Goal: Task Accomplishment & Management: Complete application form

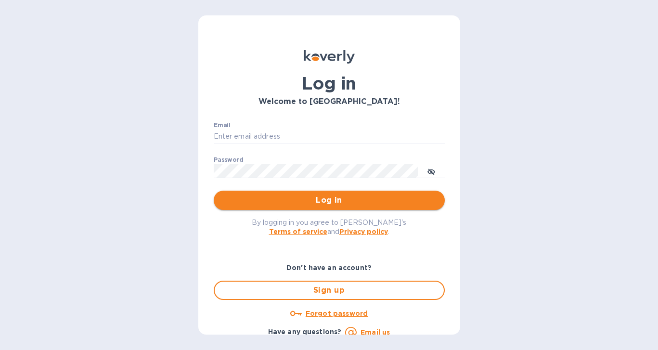
type input "[PERSON_NAME][EMAIL_ADDRESS][DOMAIN_NAME]"
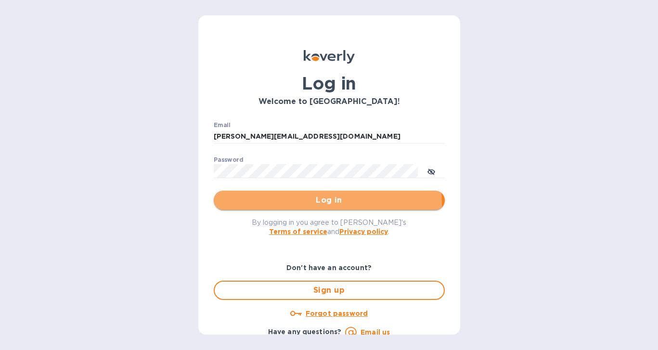
click at [324, 204] on span "Log in" at bounding box center [330, 201] width 216 height 12
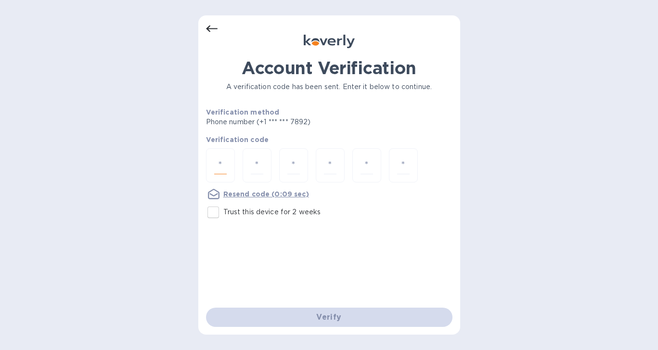
click at [222, 166] on input "number" at bounding box center [220, 166] width 13 height 18
type input "4"
type input "5"
type input "9"
type input "7"
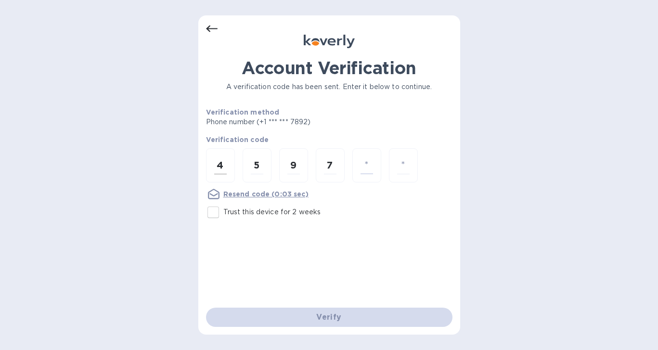
type input "1"
type input "4"
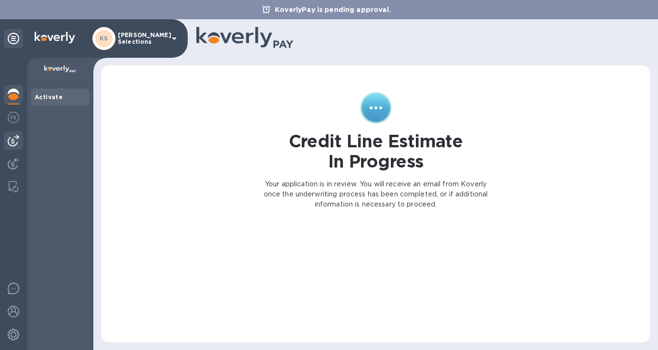
click at [13, 137] on img at bounding box center [14, 141] width 12 height 12
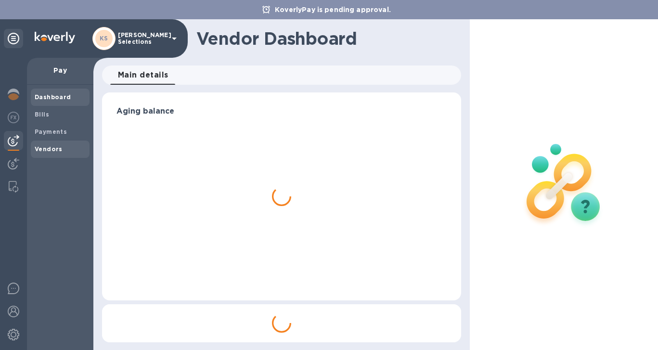
click at [50, 149] on b "Vendors" at bounding box center [49, 148] width 28 height 7
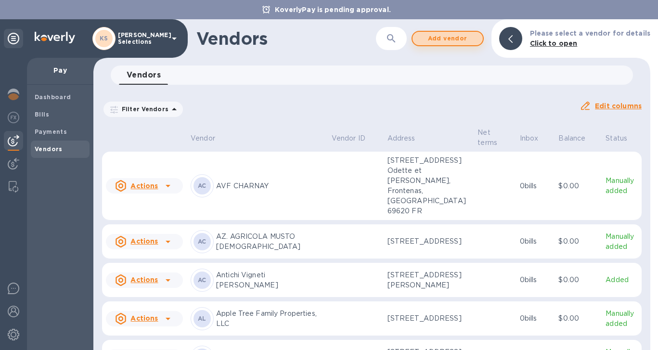
click at [431, 39] on span "Add vendor" at bounding box center [447, 39] width 55 height 12
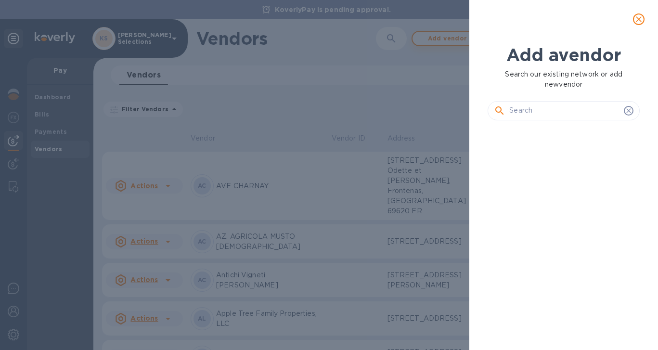
scroll to position [189, 156]
click at [545, 114] on input "text" at bounding box center [565, 111] width 111 height 14
paste input "SARL JUST'VIN DUTRAIVE"
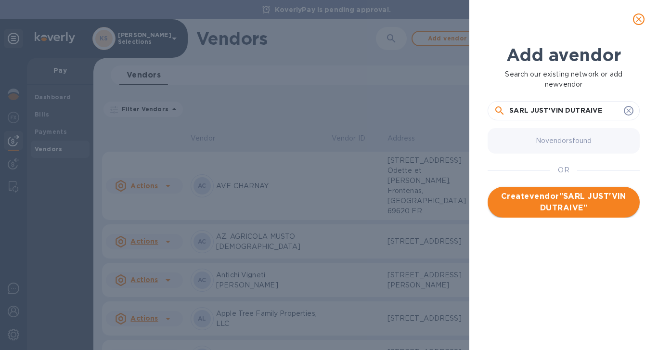
type input "SARL JUST'VIN DUTRAIVE"
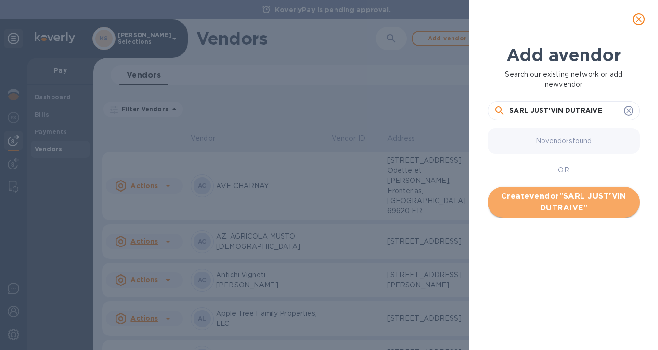
click at [571, 208] on span "Create vendor " SARL JUST'VIN DUTRAIVE "" at bounding box center [564, 202] width 137 height 23
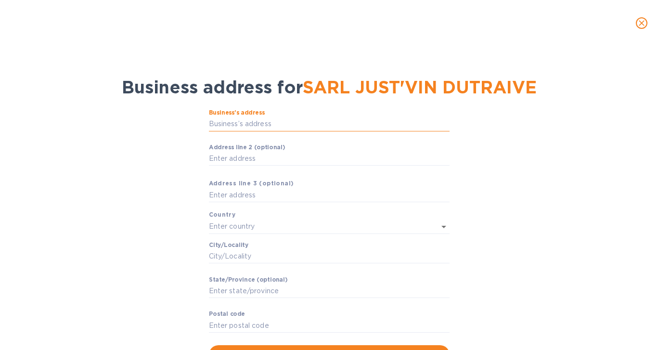
click at [224, 119] on input "Business’s аddress" at bounding box center [329, 124] width 241 height 14
paste input "[STREET_ADDRESS][PERSON_NAME]"
type input "[STREET_ADDRESS][PERSON_NAME]"
type input "[GEOGRAPHIC_DATA]"
type input "Lantignié"
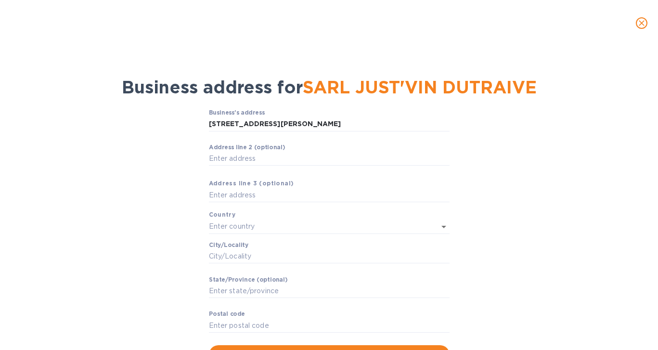
type input "Auvergne-[GEOGRAPHIC_DATA]"
type input "69430"
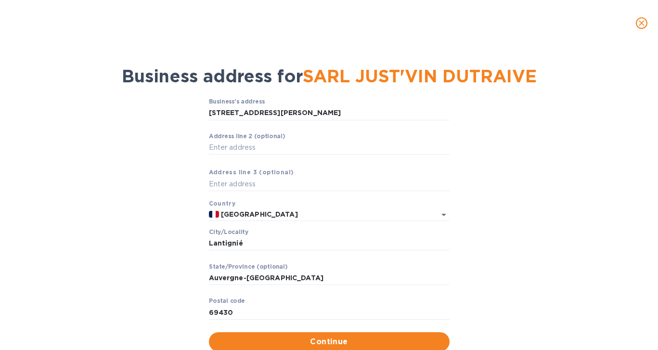
scroll to position [42, 0]
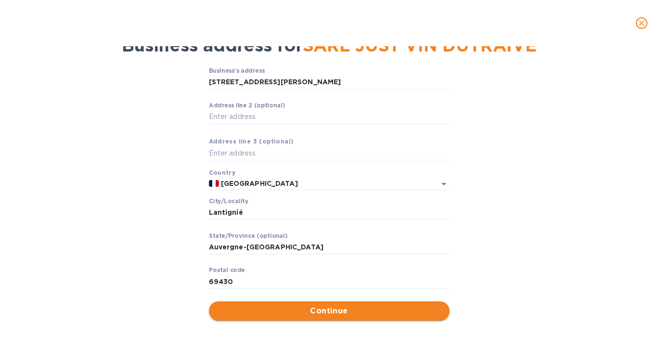
click at [316, 309] on span "Continue" at bounding box center [329, 311] width 225 height 12
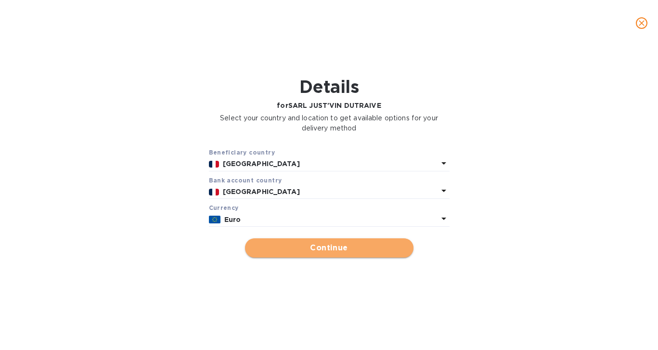
click at [317, 251] on span "Continue" at bounding box center [329, 248] width 153 height 12
type input "SARL JUST'VIN DUTRAIVE"
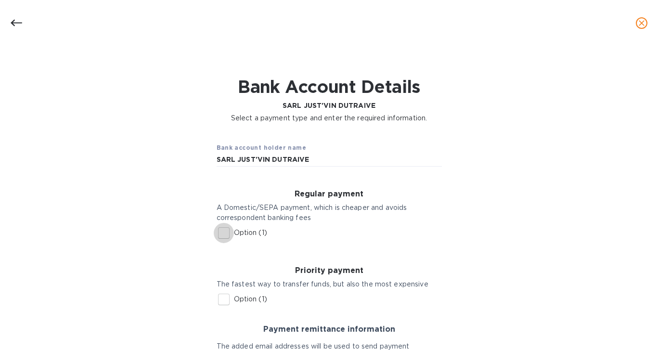
click at [224, 232] on input "Option (1)" at bounding box center [224, 233] width 20 height 20
checkbox input "true"
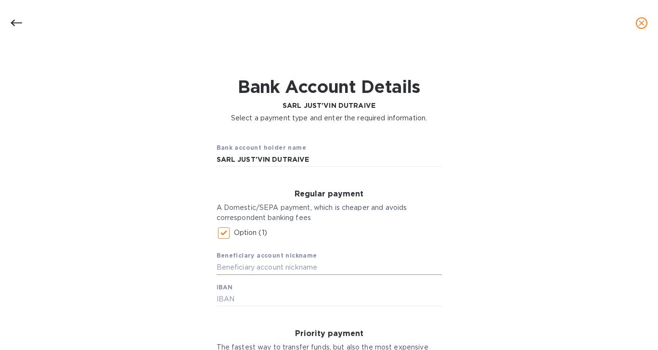
click at [249, 271] on input "text" at bounding box center [329, 268] width 225 height 14
type input "J"
drag, startPoint x: 374, startPoint y: 105, endPoint x: 301, endPoint y: 106, distance: 72.3
click at [301, 106] on p "SARL JUST'VIN DUTRAIVE" at bounding box center [329, 106] width 196 height 10
copy b "JUST'VIN DUTRAIVE"
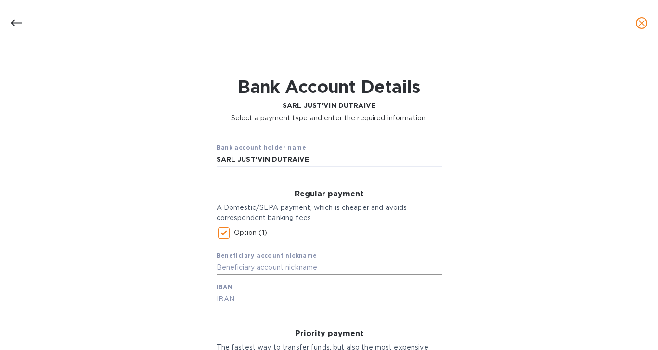
click at [247, 271] on input "text" at bounding box center [329, 268] width 225 height 14
paste input "JUST'VIN DUTRAIVE"
type input "JUST'VIN DUTRAIVE"
click at [239, 300] on input "text" at bounding box center [329, 299] width 225 height 14
paste input "[FINANCIAL_ID]"
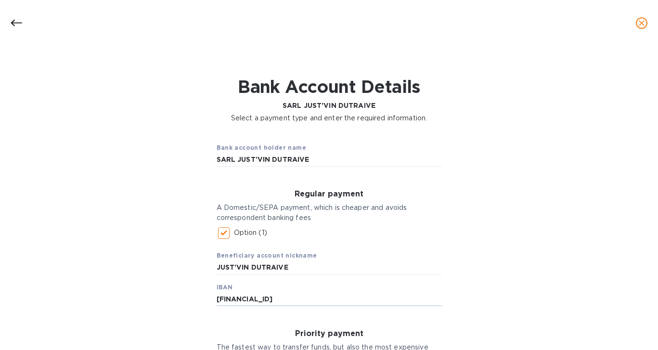
type input "[FINANCIAL_ID]"
click at [150, 305] on div "Bank account holder name SARL JUST'VIN DUTRAIVE Regular payment A Domestic/SEPA…" at bounding box center [329, 331] width 633 height 405
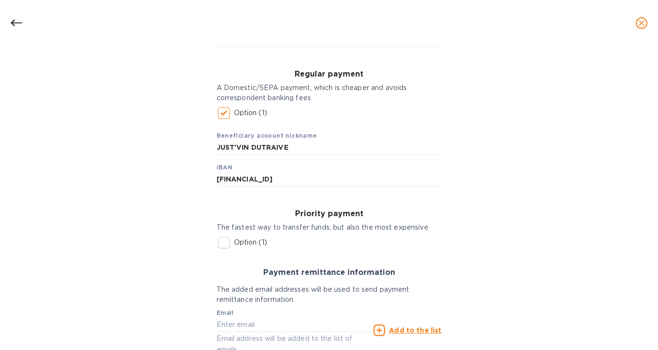
scroll to position [208, 0]
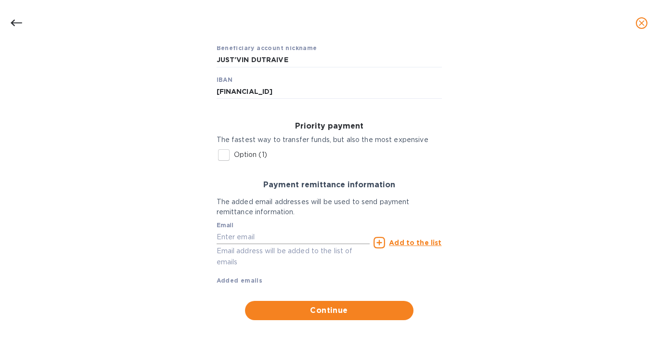
click at [235, 232] on input "text" at bounding box center [294, 237] width 154 height 14
paste input "[EMAIL_ADDRESS][DOMAIN_NAME]"
type input "[EMAIL_ADDRESS][DOMAIN_NAME]"
click at [414, 242] on u "Add to the list" at bounding box center [415, 243] width 52 height 8
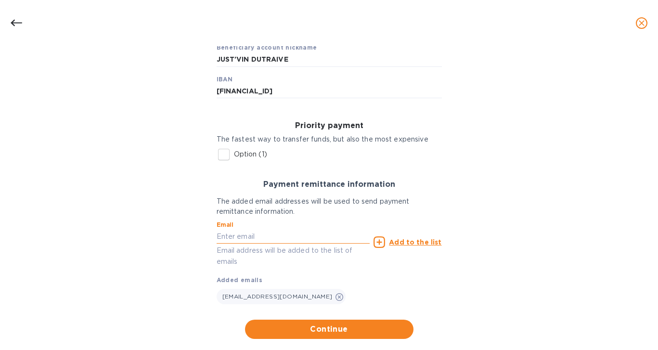
click at [248, 236] on input "text" at bounding box center [294, 236] width 154 height 14
paste input "[PERSON_NAME][EMAIL_ADDRESS][DOMAIN_NAME]"
type input "[PERSON_NAME][EMAIL_ADDRESS][DOMAIN_NAME]"
click at [418, 242] on u "Add to the list" at bounding box center [415, 242] width 52 height 8
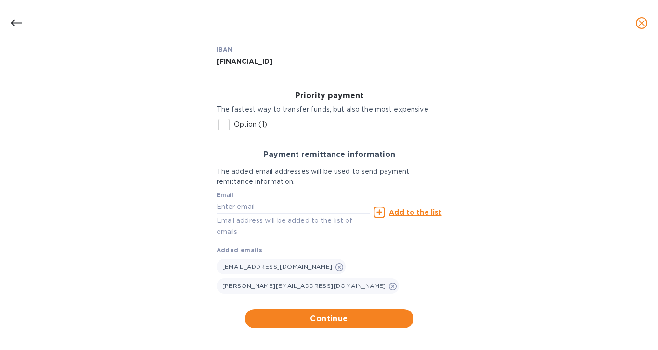
scroll to position [238, 0]
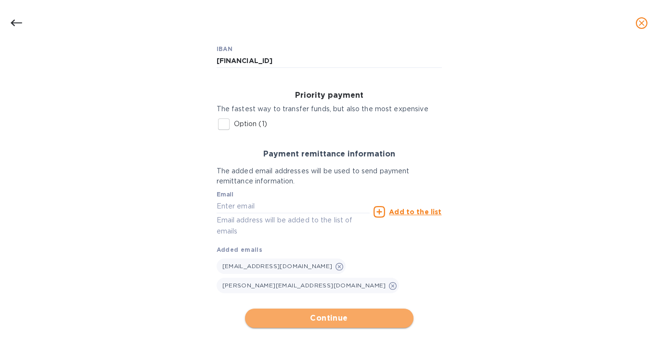
click at [324, 319] on span "Continue" at bounding box center [329, 319] width 153 height 12
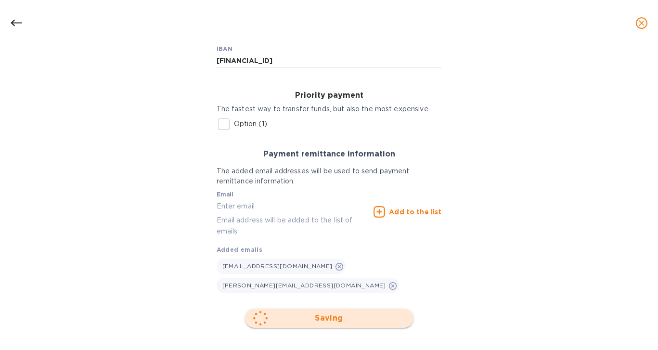
scroll to position [56, 0]
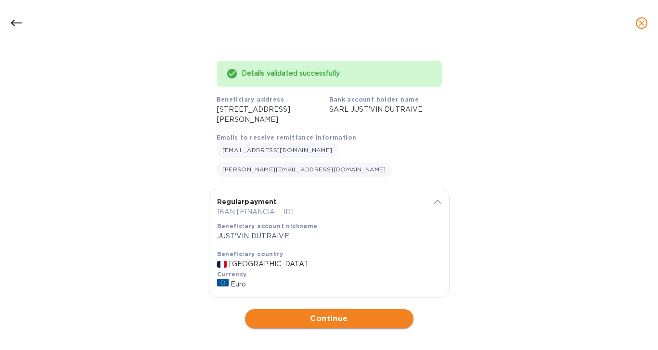
click at [321, 313] on span "Continue" at bounding box center [329, 319] width 153 height 12
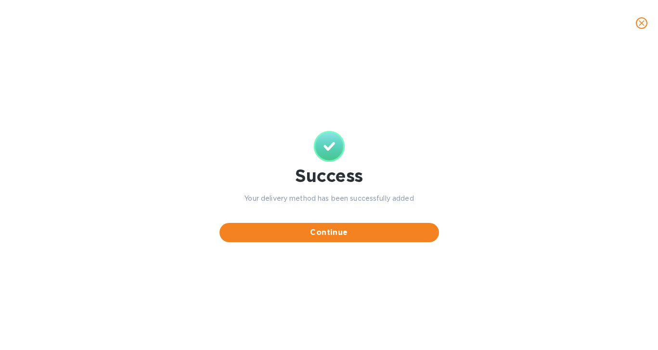
scroll to position [0, 0]
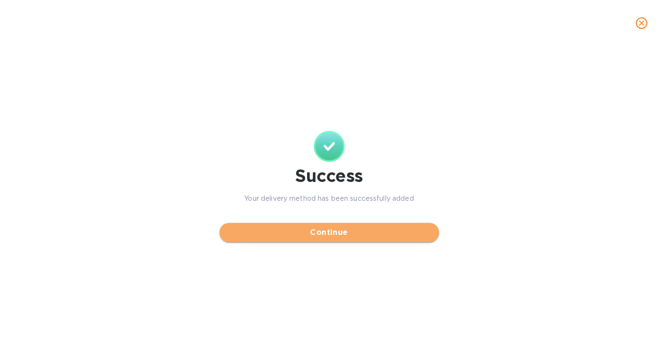
click at [322, 235] on span "Continue" at bounding box center [329, 233] width 204 height 12
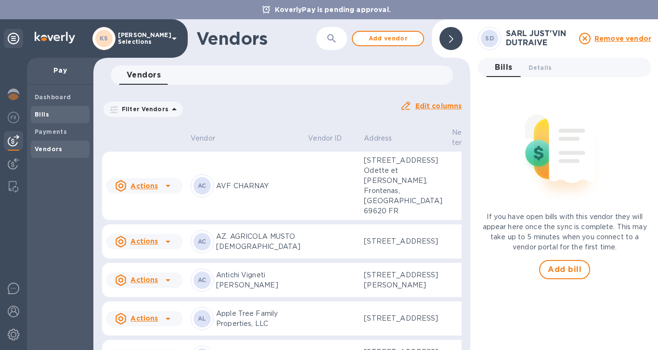
click at [42, 118] on span "Bills" at bounding box center [42, 115] width 14 height 10
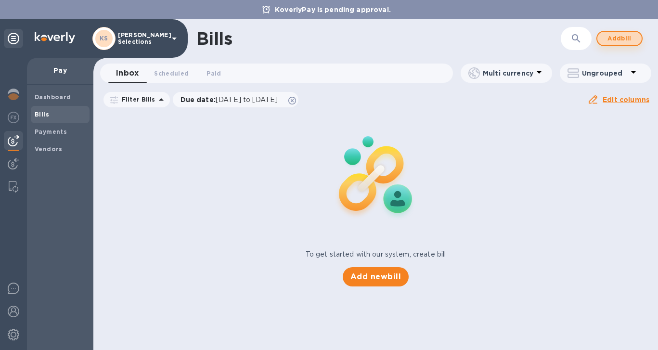
click at [607, 39] on span "Add bill" at bounding box center [619, 39] width 29 height 12
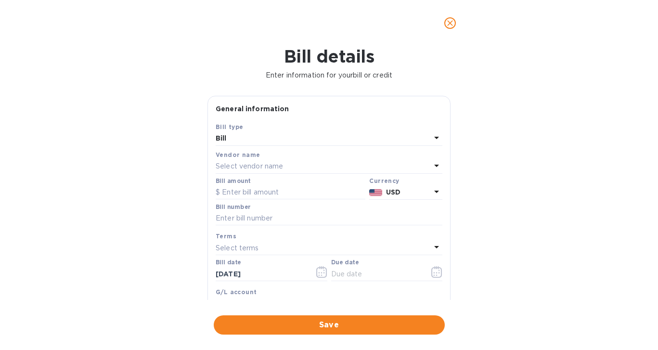
click at [257, 166] on p "Select vendor name" at bounding box center [249, 166] width 67 height 10
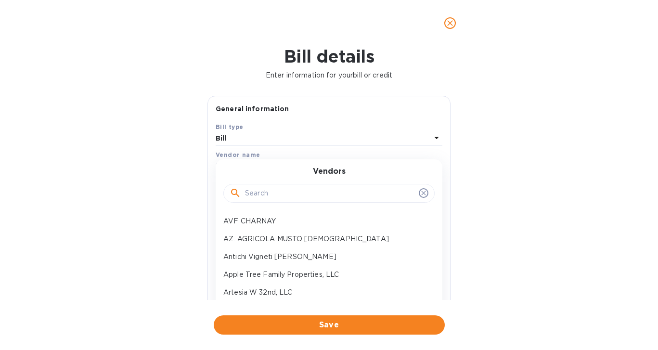
click at [259, 193] on input "text" at bounding box center [330, 193] width 170 height 14
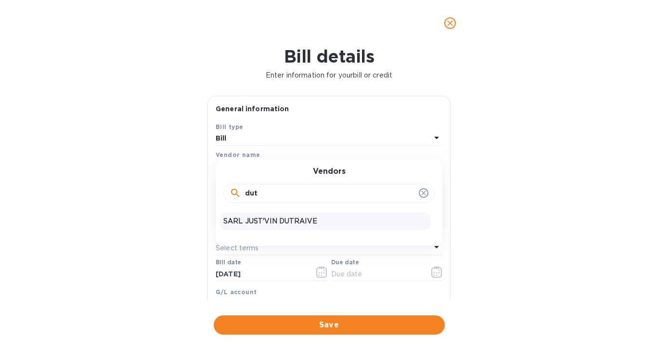
type input "dut"
click at [269, 226] on p "SARL JUST'VIN DUTRAIVE" at bounding box center [325, 221] width 204 height 10
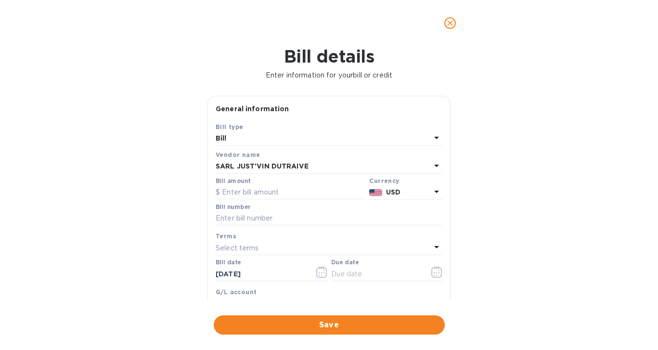
click at [409, 193] on p "USD" at bounding box center [408, 192] width 45 height 10
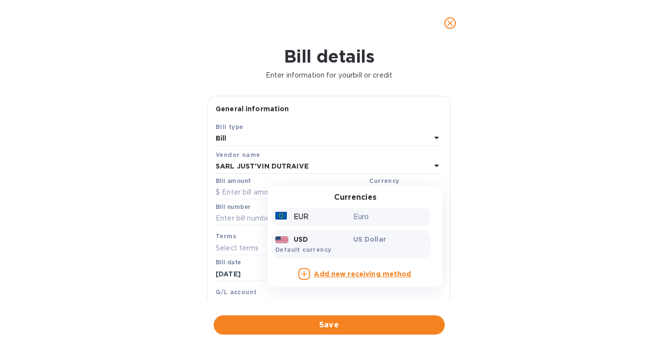
click at [363, 224] on div "Euro" at bounding box center [391, 217] width 78 height 14
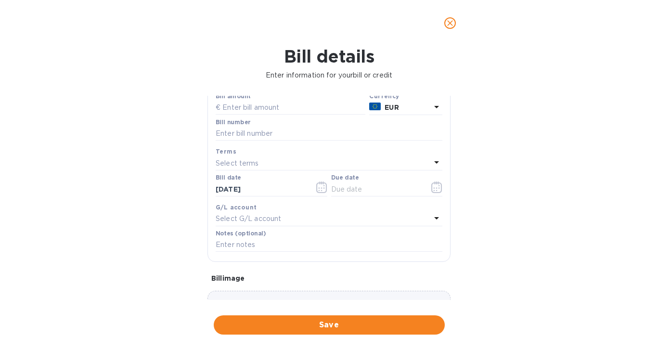
scroll to position [41, 0]
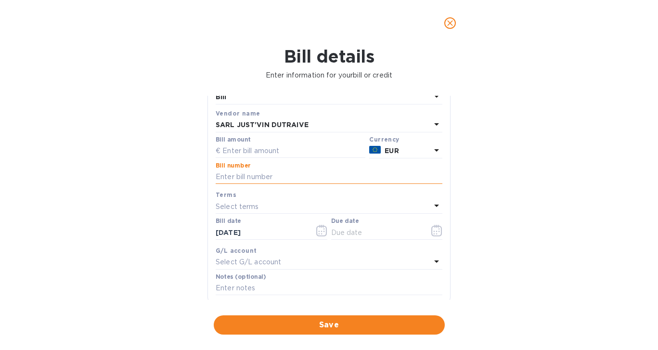
click at [248, 176] on input "text" at bounding box center [329, 177] width 227 height 14
paste input "[PERSON_NAME] PO 4822"
type input "[PERSON_NAME] PO 4822"
click at [438, 233] on icon "button" at bounding box center [436, 231] width 11 height 12
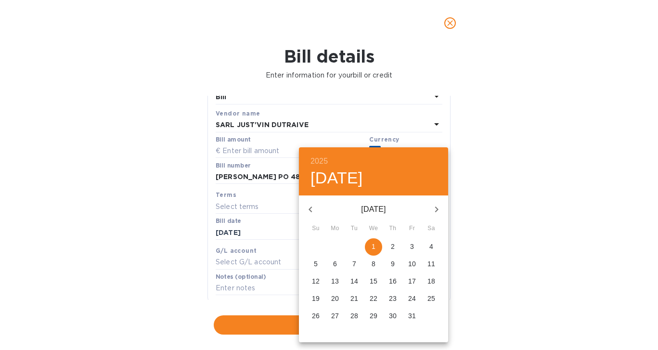
click at [374, 246] on p "1" at bounding box center [374, 247] width 4 height 10
type input "[DATE]"
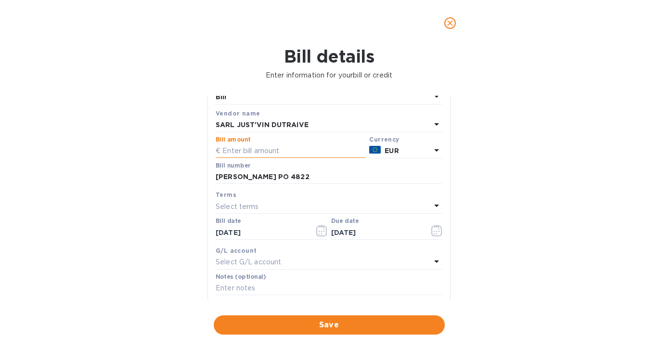
click at [243, 152] on input "text" at bounding box center [291, 151] width 150 height 14
type input "4,512.90"
click at [148, 164] on div "Bill details Enter information for your bill or credit General information Save…" at bounding box center [329, 198] width 658 height 304
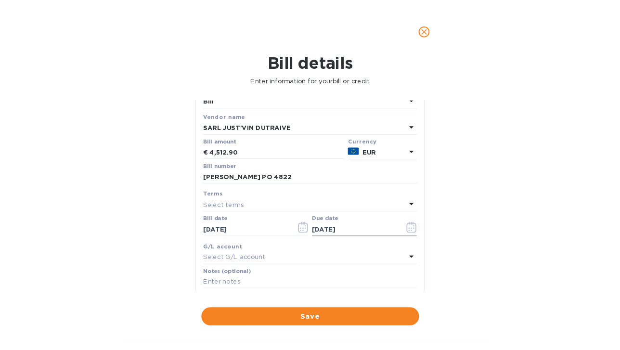
scroll to position [158, 0]
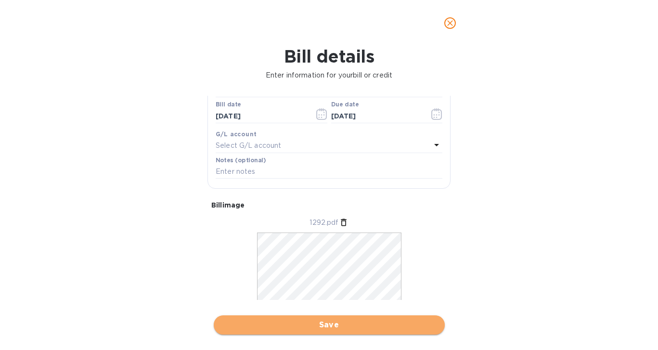
click at [336, 324] on span "Save" at bounding box center [330, 325] width 216 height 12
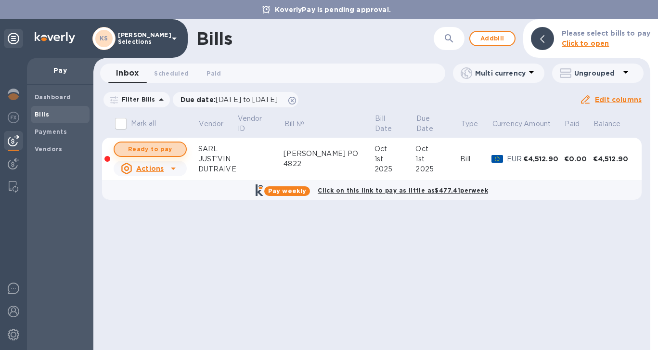
click at [168, 150] on span "Ready to pay" at bounding box center [150, 150] width 56 height 12
checkbox input "true"
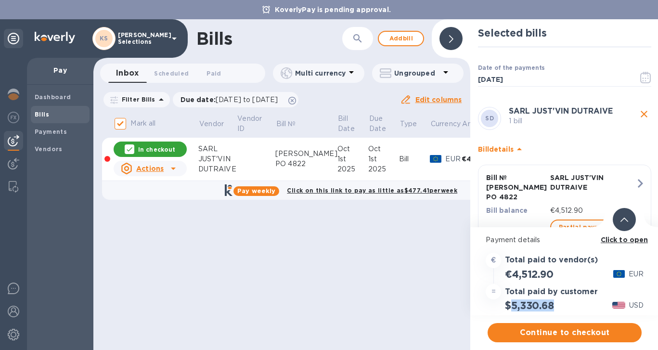
drag, startPoint x: 555, startPoint y: 306, endPoint x: 513, endPoint y: 306, distance: 41.9
click at [513, 306] on h2 "$5,330.68" at bounding box center [529, 306] width 49 height 12
copy h2 "5,330.68"
click at [615, 238] on b "Click to open" at bounding box center [625, 240] width 48 height 8
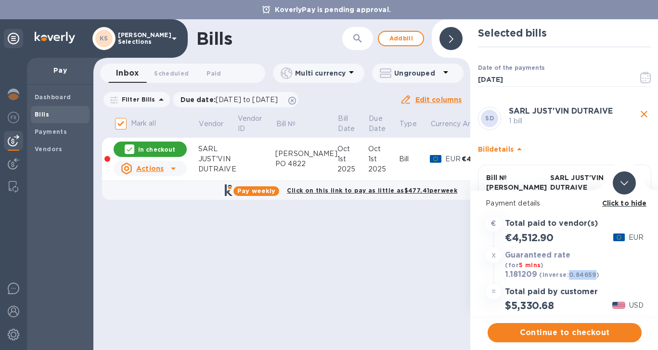
drag, startPoint x: 594, startPoint y: 276, endPoint x: 568, endPoint y: 276, distance: 25.5
click at [568, 276] on b "(inverse: 0.84659 )" at bounding box center [569, 274] width 60 height 7
copy b "0.84659"
click at [551, 336] on span "Continue to checkout" at bounding box center [565, 333] width 139 height 12
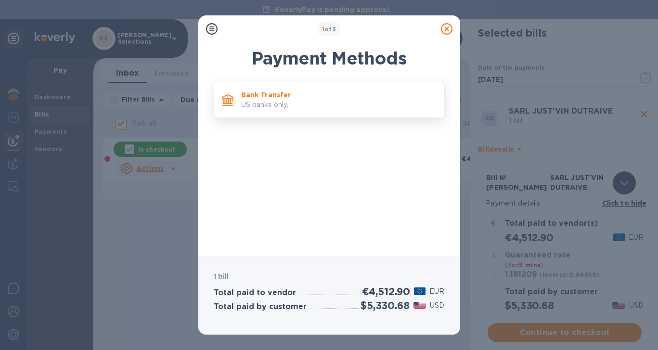
click at [306, 94] on p "Bank Transfer" at bounding box center [339, 95] width 196 height 10
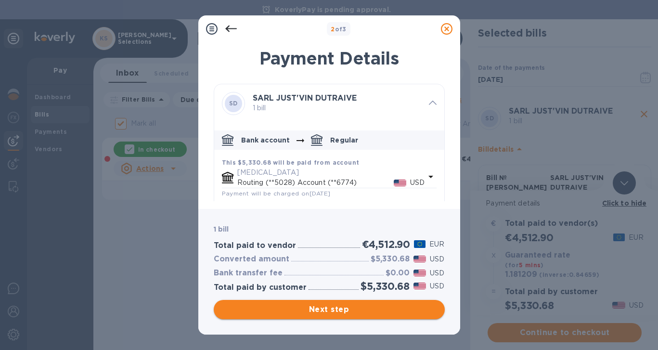
click at [336, 313] on span "Next step" at bounding box center [330, 310] width 216 height 12
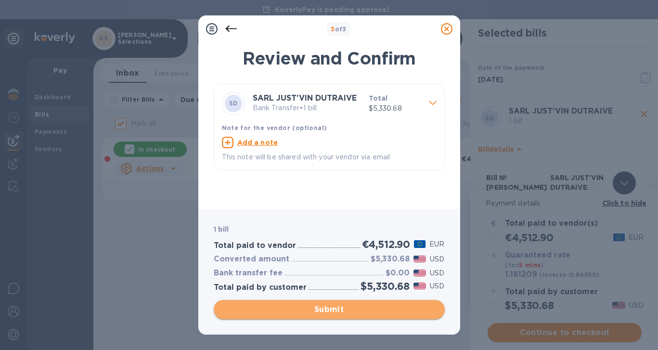
click at [336, 310] on span "Submit" at bounding box center [330, 310] width 216 height 12
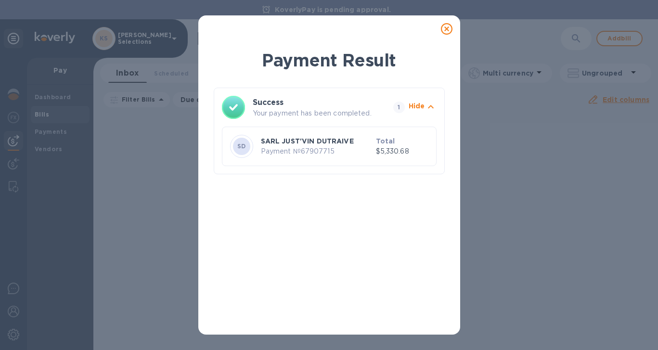
click at [449, 29] on icon at bounding box center [447, 29] width 12 height 12
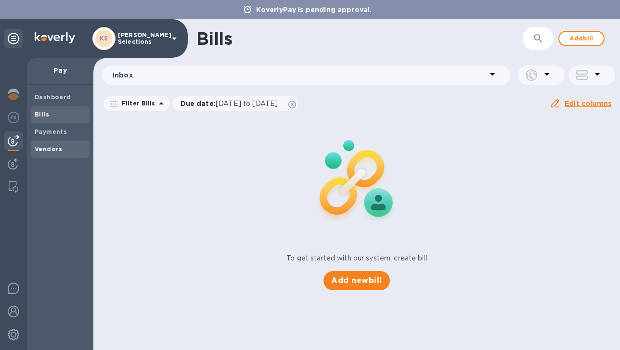
click at [48, 145] on b "Vendors" at bounding box center [49, 148] width 28 height 7
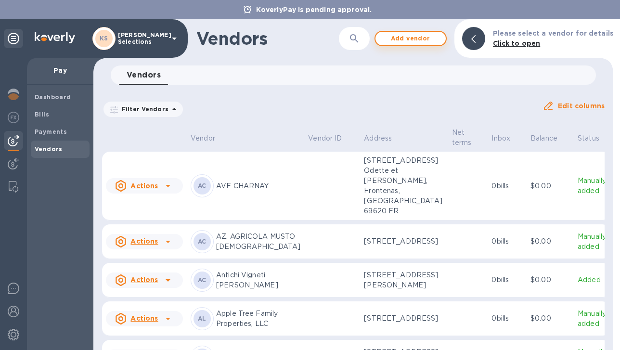
click at [431, 37] on span "Add vendor" at bounding box center [410, 39] width 55 height 12
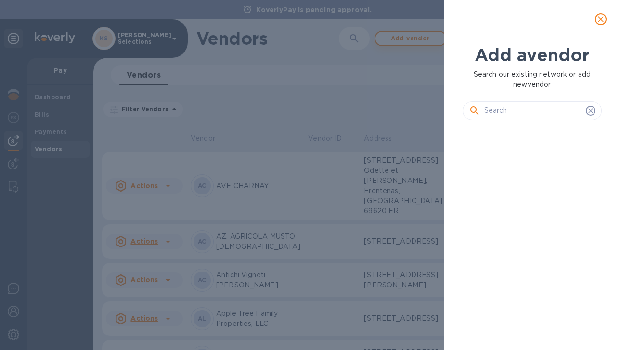
scroll to position [189, 143]
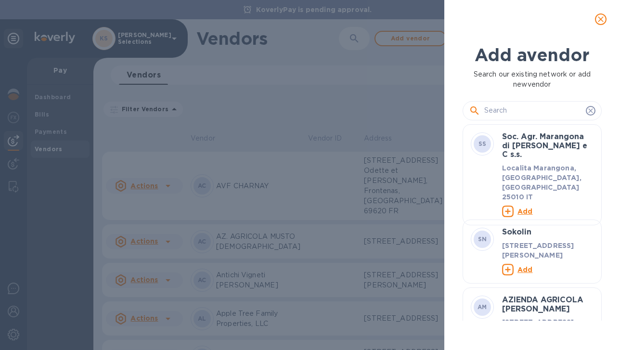
click at [497, 113] on input "text" at bounding box center [533, 111] width 98 height 14
paste input "SARL FAMILLE [PERSON_NAME]"
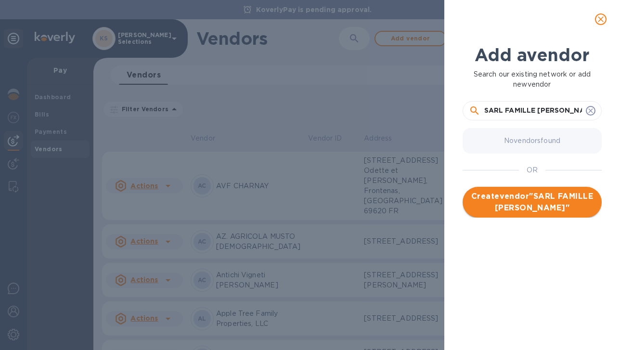
type input "SARL FAMILLE [PERSON_NAME]"
click at [522, 206] on span "Create vendor " SARL FAMILLE DUTRAIVE "" at bounding box center [532, 202] width 124 height 23
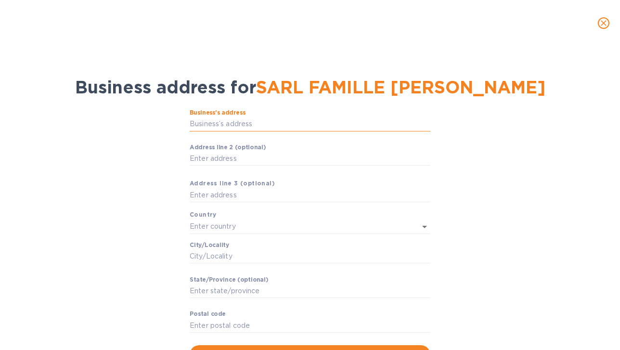
click at [203, 121] on input "Business’s аddress" at bounding box center [310, 124] width 241 height 14
paste input "[STREET_ADDRESS]"
type input "[STREET_ADDRESS]"
type input "[GEOGRAPHIC_DATA]"
type input "Fleurie"
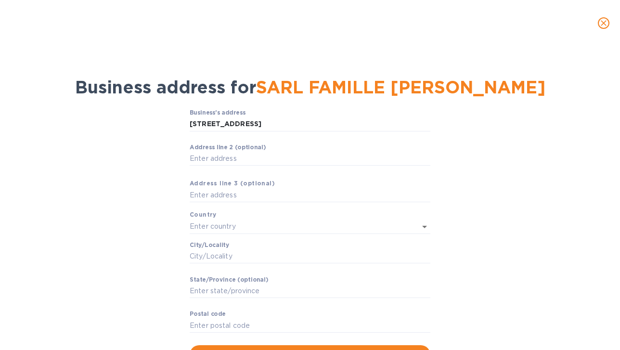
type input "Auvergne-[GEOGRAPHIC_DATA]"
type input "69820"
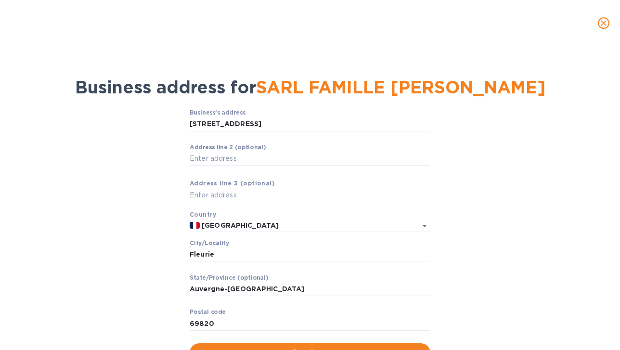
scroll to position [42, 0]
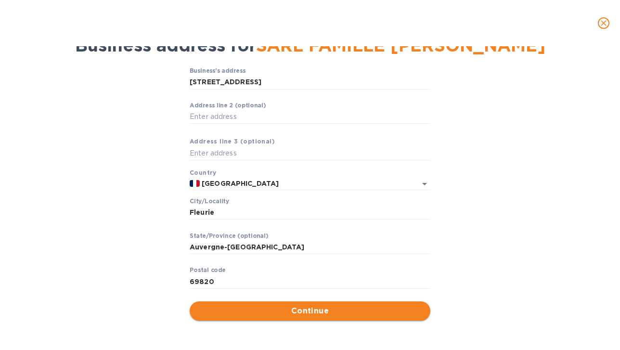
click at [284, 311] on span "Continue" at bounding box center [309, 311] width 225 height 12
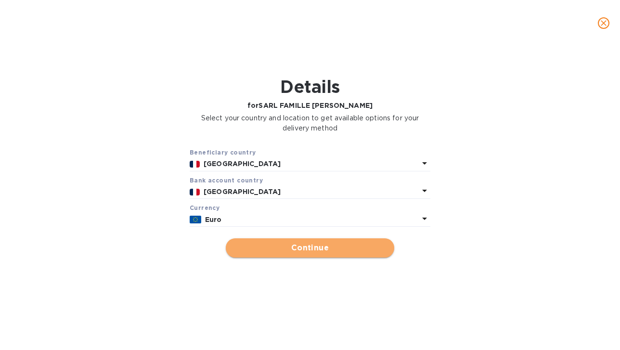
click at [278, 244] on span "Continue" at bounding box center [310, 248] width 153 height 12
type input "SARL FAMILLE [PERSON_NAME]"
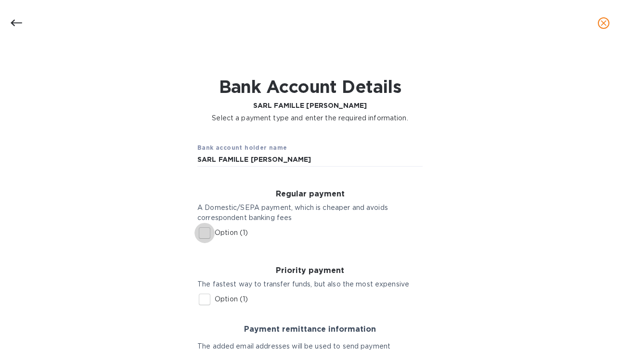
click at [206, 228] on input "Option (1)" at bounding box center [205, 233] width 20 height 20
checkbox input "true"
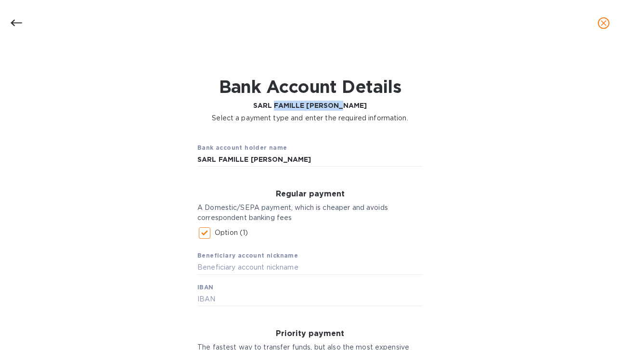
drag, startPoint x: 354, startPoint y: 104, endPoint x: 284, endPoint y: 105, distance: 70.3
click at [284, 105] on p "SARL FAMILLE [PERSON_NAME]" at bounding box center [310, 106] width 196 height 10
copy b "FAMILLE [PERSON_NAME]"
click at [234, 265] on input "text" at bounding box center [309, 268] width 225 height 14
paste input "FAMILLE [PERSON_NAME]"
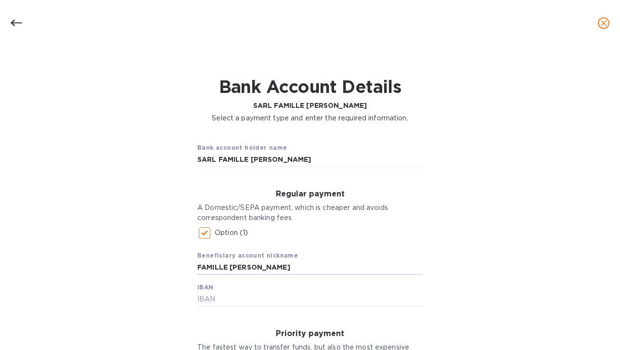
type input "FAMILLE [PERSON_NAME]"
click at [214, 300] on input "text" at bounding box center [309, 299] width 225 height 14
paste input "FR76.1780.6003.7604.1206.8226.791"
click at [234, 300] on input "FR76.1780.6003.7604.1206.8226.791" at bounding box center [309, 299] width 225 height 14
type input "[FINANCIAL_ID]"
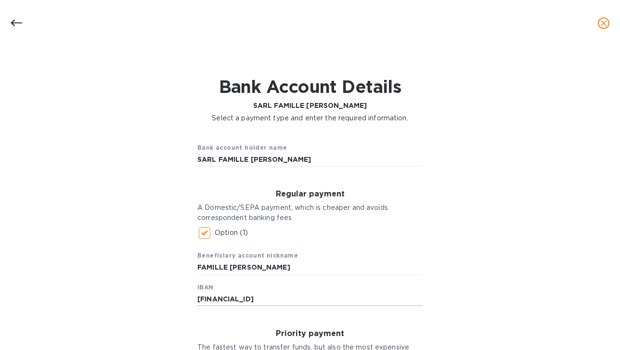
click at [139, 274] on div "Bank account holder name SARL FAMILLE DUTRAIVE Regular payment A Domestic/SEPA …" at bounding box center [310, 331] width 595 height 405
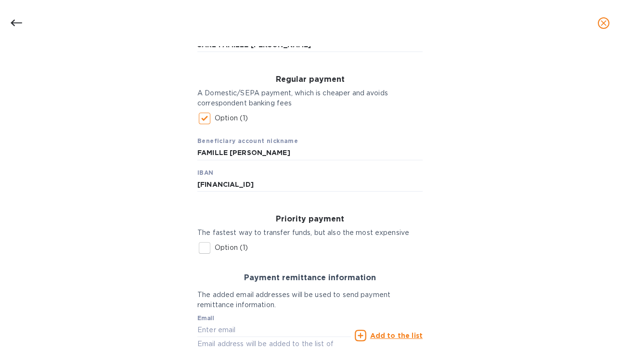
scroll to position [175, 0]
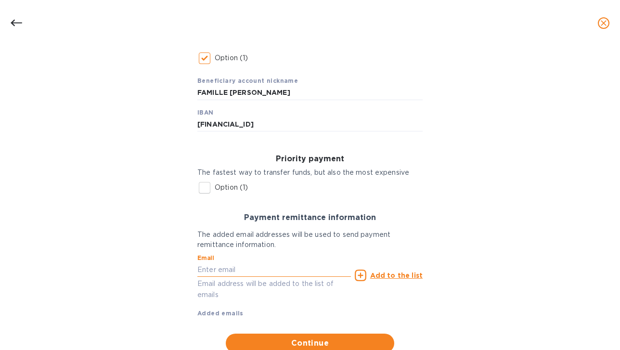
click at [274, 267] on input "text" at bounding box center [274, 269] width 154 height 14
paste input "[EMAIL_ADDRESS][DOMAIN_NAME]"
type input "[EMAIL_ADDRESS][DOMAIN_NAME]"
click at [390, 275] on u "Add to the list" at bounding box center [396, 276] width 52 height 8
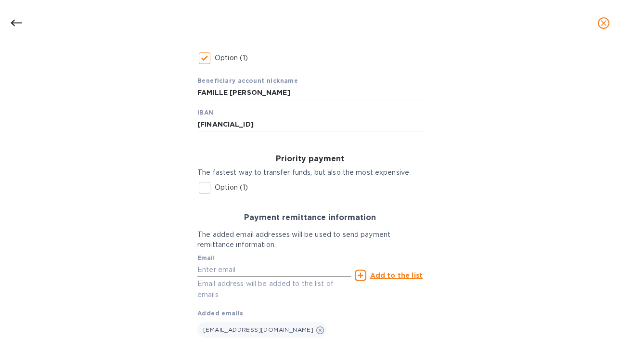
click at [215, 272] on input "text" at bounding box center [274, 269] width 154 height 14
paste input "[PERSON_NAME][EMAIL_ADDRESS][DOMAIN_NAME]"
type input "[PERSON_NAME][EMAIL_ADDRESS][DOMAIN_NAME]"
click at [389, 275] on u "Add to the list" at bounding box center [396, 276] width 52 height 8
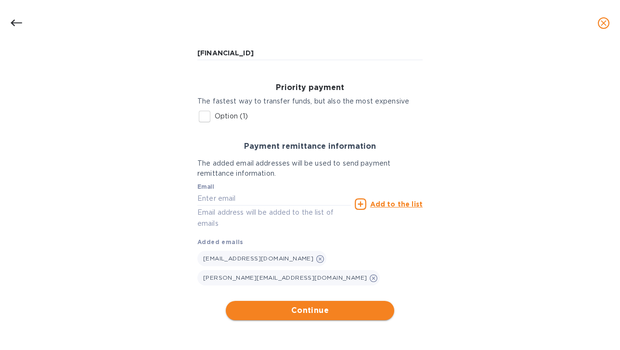
click at [274, 314] on span "Continue" at bounding box center [310, 311] width 153 height 12
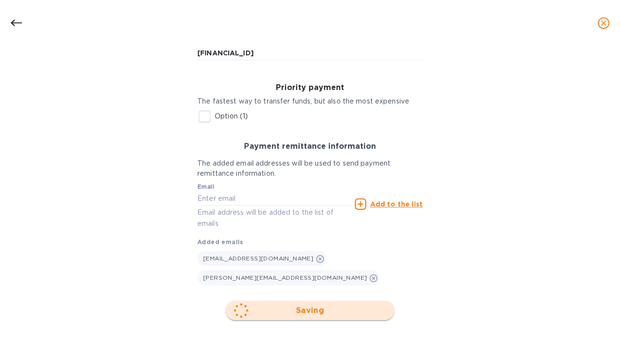
scroll to position [56, 0]
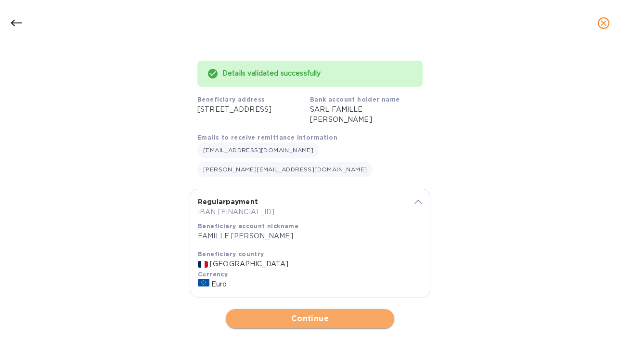
click at [309, 313] on span "Continue" at bounding box center [310, 319] width 153 height 12
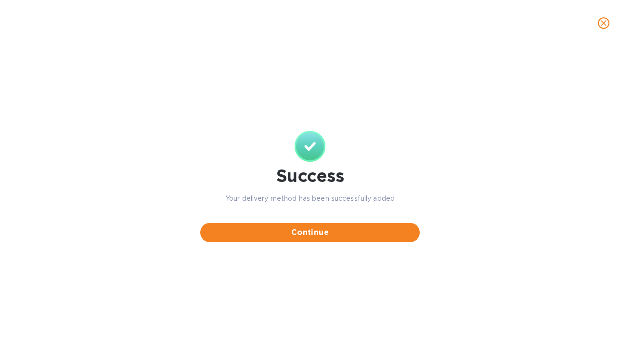
scroll to position [0, 0]
click at [310, 232] on span "Continue" at bounding box center [310, 233] width 204 height 12
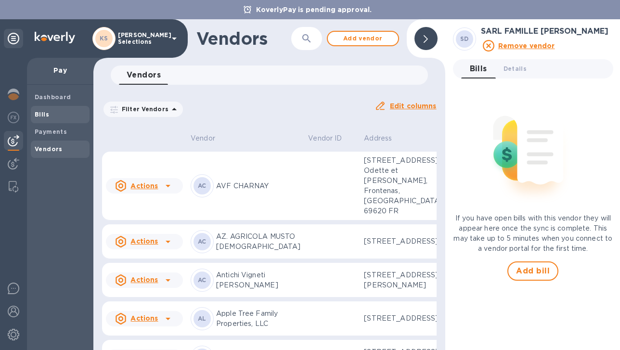
click at [49, 118] on span "Bills" at bounding box center [60, 115] width 51 height 10
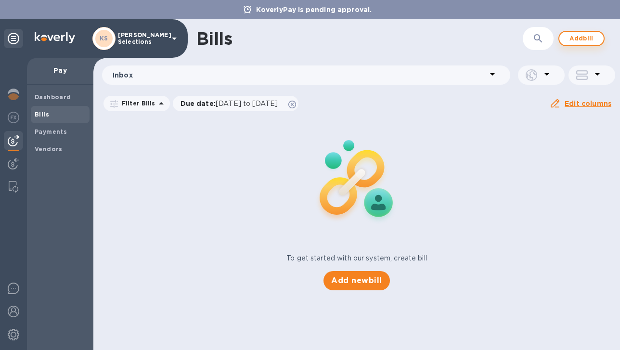
click at [579, 39] on span "Add bill" at bounding box center [581, 39] width 29 height 12
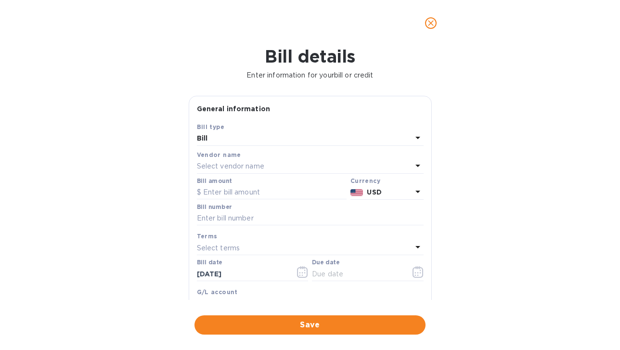
click at [240, 169] on p "Select vendor name" at bounding box center [230, 166] width 67 height 10
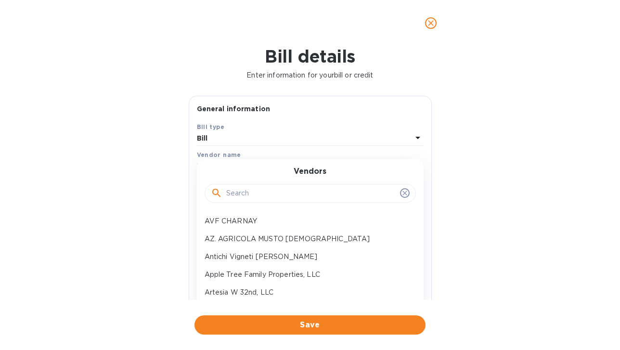
click at [240, 191] on input "text" at bounding box center [311, 193] width 170 height 14
paste input "FAMILLE [PERSON_NAME]"
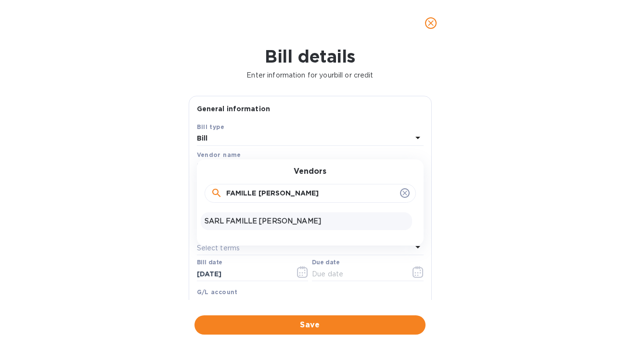
type input "FAMILLE [PERSON_NAME]"
click at [244, 220] on p "SARL FAMILLE [PERSON_NAME]" at bounding box center [307, 221] width 204 height 10
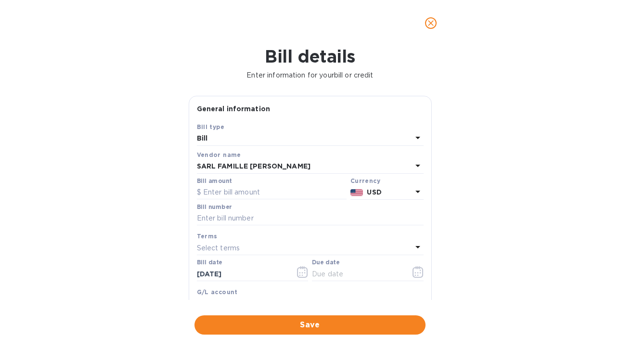
click at [388, 191] on p "USD" at bounding box center [389, 192] width 45 height 10
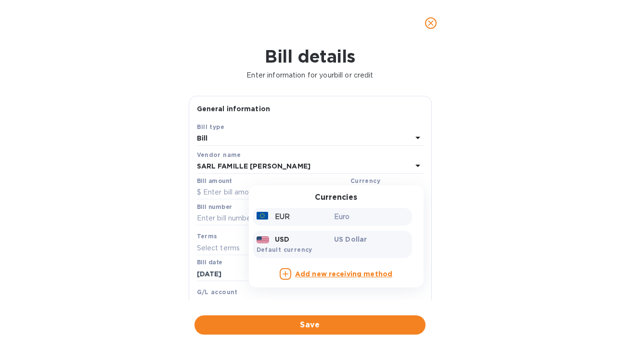
click at [340, 222] on p "Euro" at bounding box center [371, 217] width 74 height 10
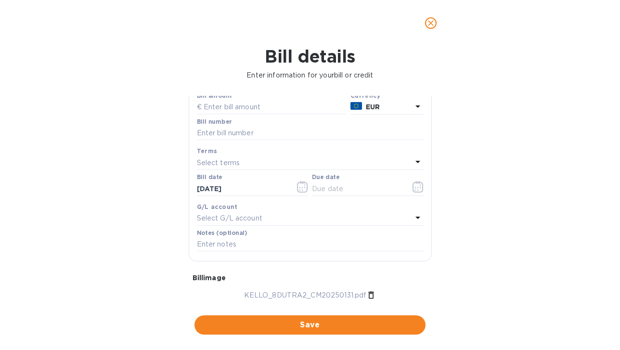
scroll to position [53, 0]
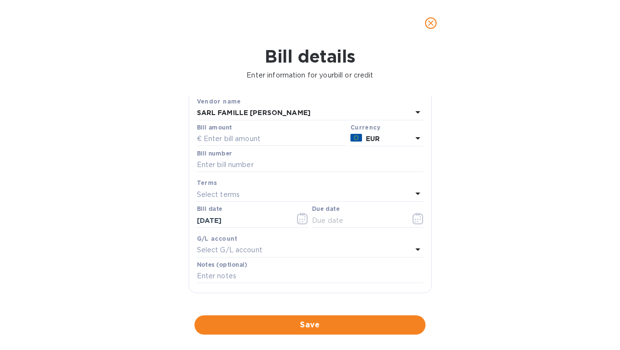
click at [217, 197] on p "Select terms" at bounding box center [218, 195] width 43 height 10
click at [171, 202] on div "Bill details Enter information for your bill or credit General information Save…" at bounding box center [310, 198] width 620 height 304
click at [241, 252] on p "Select G/L account" at bounding box center [229, 250] width 65 height 10
click at [168, 257] on div "Bill details Enter information for your bill or credit General information Save…" at bounding box center [310, 198] width 620 height 304
click at [236, 274] on input "text" at bounding box center [310, 276] width 227 height 14
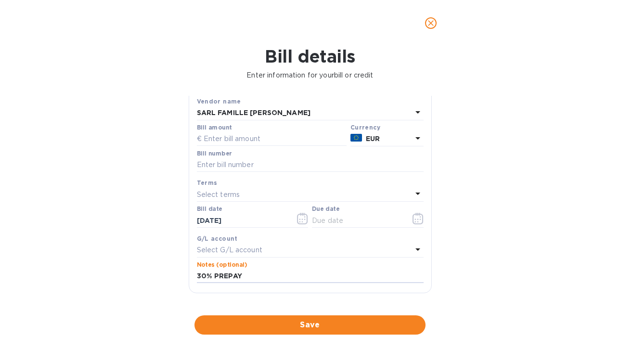
type input "30% PREPAY"
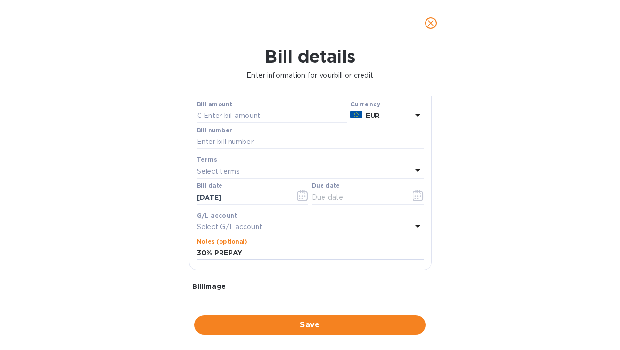
scroll to position [0, 0]
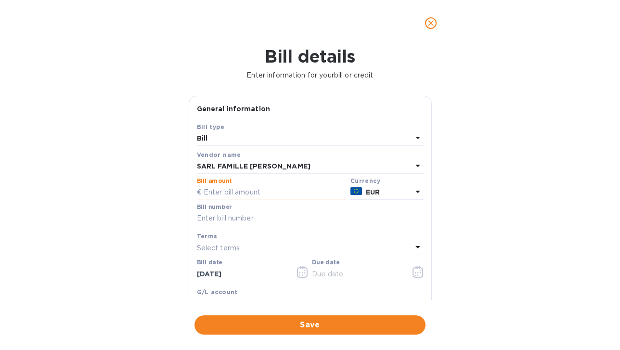
click at [224, 193] on input "text" at bounding box center [272, 192] width 150 height 14
paste input "2,568.74"
type input "2,568.74"
click at [137, 211] on div "Bill details Enter information for your bill or credit General information Save…" at bounding box center [310, 198] width 620 height 304
click at [254, 219] on input "text" at bounding box center [310, 218] width 227 height 14
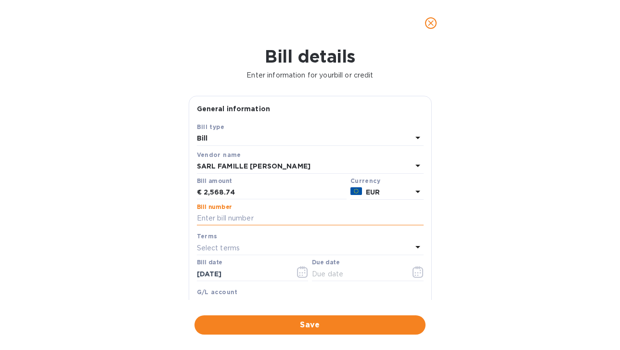
paste input "N° 20250131"
type input "N° 20250131"
click at [415, 271] on icon "button" at bounding box center [418, 272] width 11 height 12
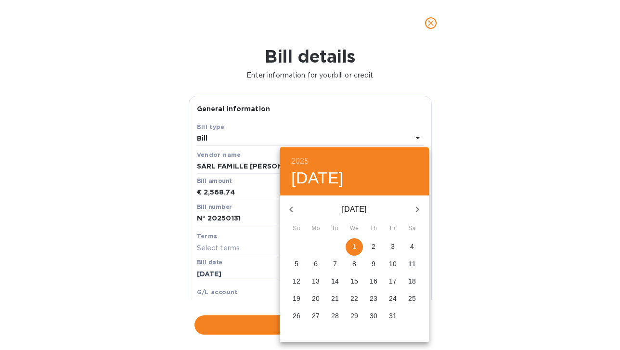
click at [355, 249] on p "1" at bounding box center [355, 247] width 4 height 10
type input "[DATE]"
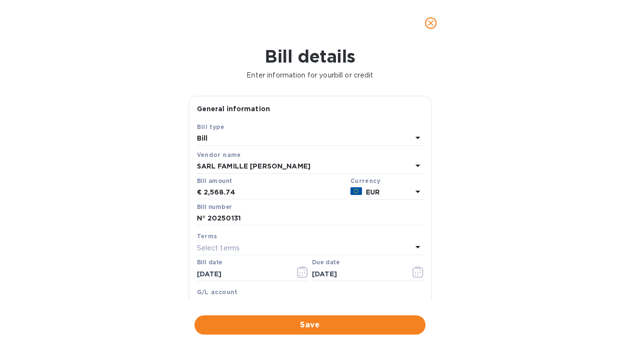
click at [540, 226] on div "Bill details Enter information for your bill or credit General information Save…" at bounding box center [310, 198] width 620 height 304
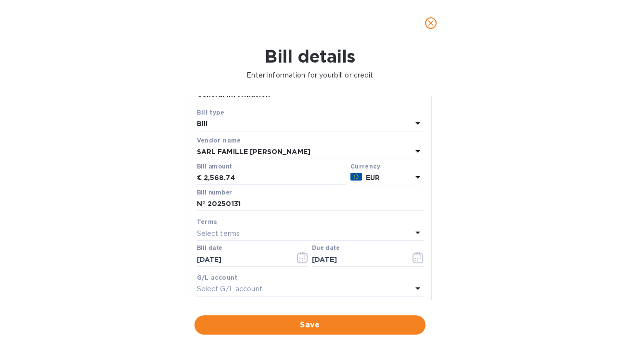
scroll to position [13, 0]
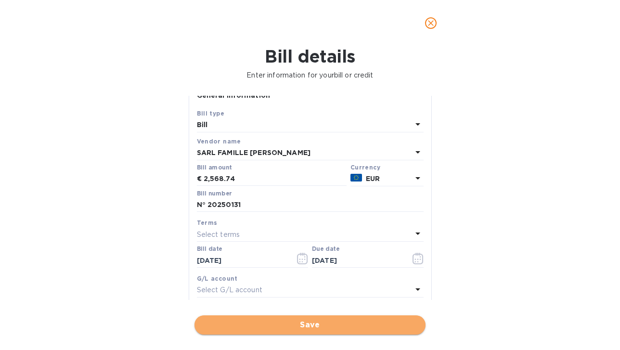
click at [311, 324] on span "Save" at bounding box center [310, 325] width 216 height 12
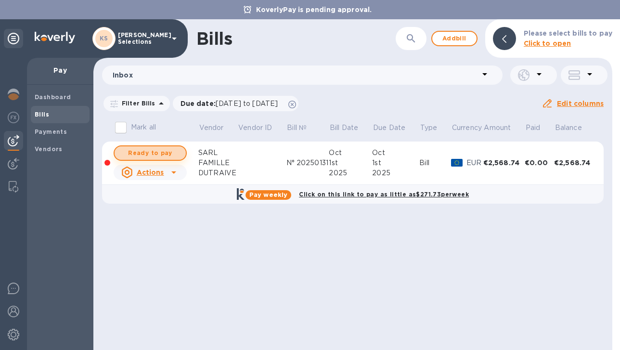
click at [153, 153] on span "Ready to pay" at bounding box center [150, 153] width 56 height 12
checkbox input "true"
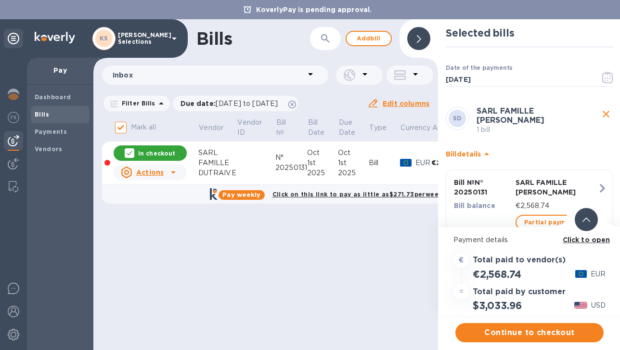
click at [580, 241] on b "Click to open" at bounding box center [587, 240] width 48 height 8
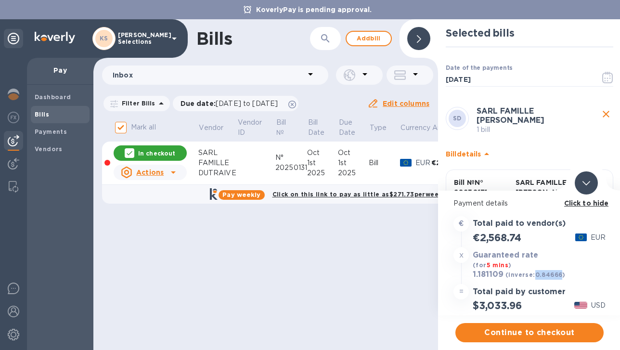
drag, startPoint x: 561, startPoint y: 274, endPoint x: 534, endPoint y: 274, distance: 27.0
click at [534, 274] on b "(inverse: 0.84666 )" at bounding box center [536, 274] width 60 height 7
copy b "0.84666"
drag, startPoint x: 524, startPoint y: 306, endPoint x: 481, endPoint y: 309, distance: 43.4
click at [481, 309] on div "$3,033.96" at bounding box center [497, 306] width 52 height 16
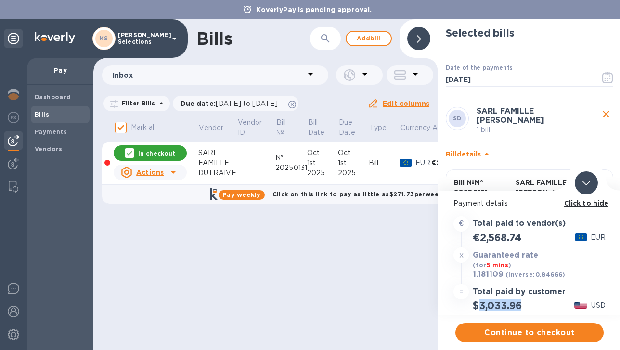
copy h2 "3,033.96"
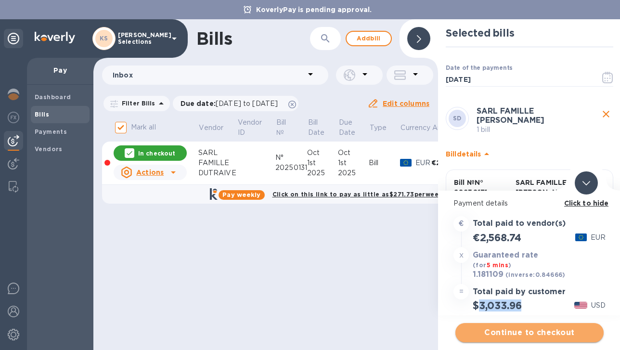
click at [521, 333] on span "Continue to checkout" at bounding box center [529, 333] width 133 height 12
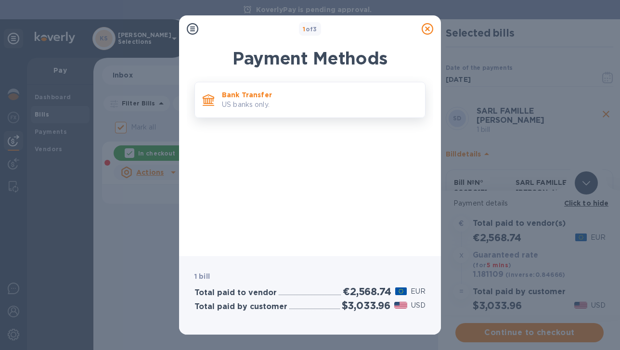
click at [328, 104] on p "US banks only." at bounding box center [320, 105] width 196 height 10
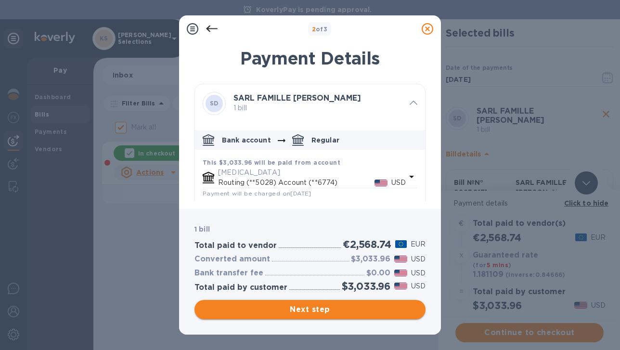
click at [301, 309] on span "Next step" at bounding box center [310, 310] width 216 height 12
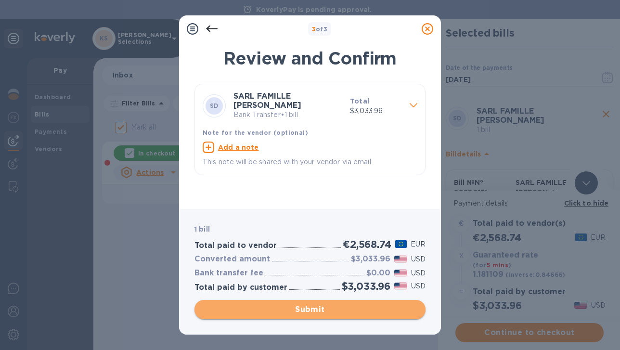
click at [301, 309] on span "Submit" at bounding box center [310, 310] width 216 height 12
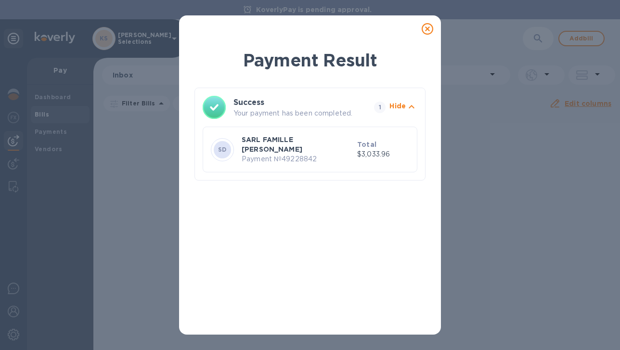
click at [431, 27] on icon at bounding box center [428, 29] width 12 height 12
